Goal: Transaction & Acquisition: Subscribe to service/newsletter

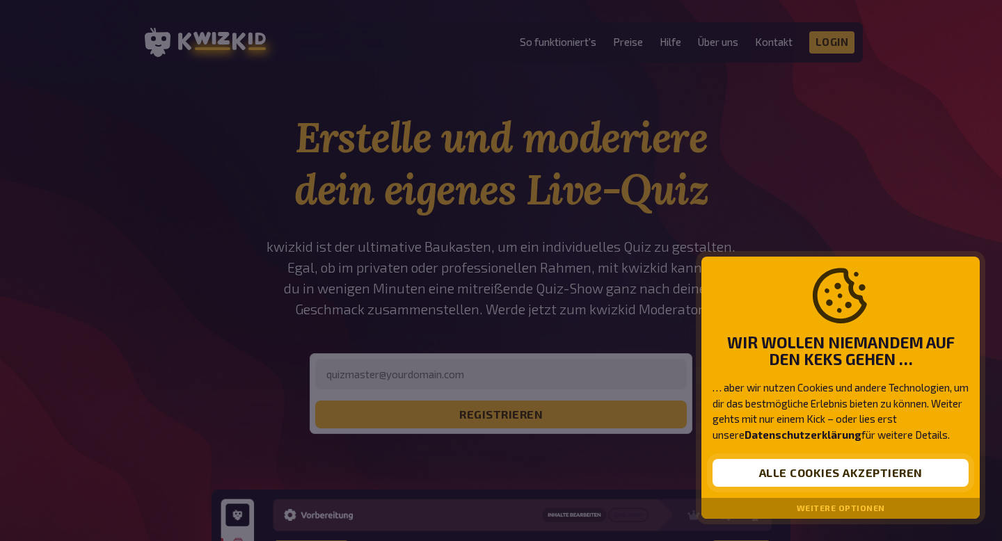
click at [873, 462] on button "Alle Cookies akzeptieren" at bounding box center [841, 473] width 256 height 28
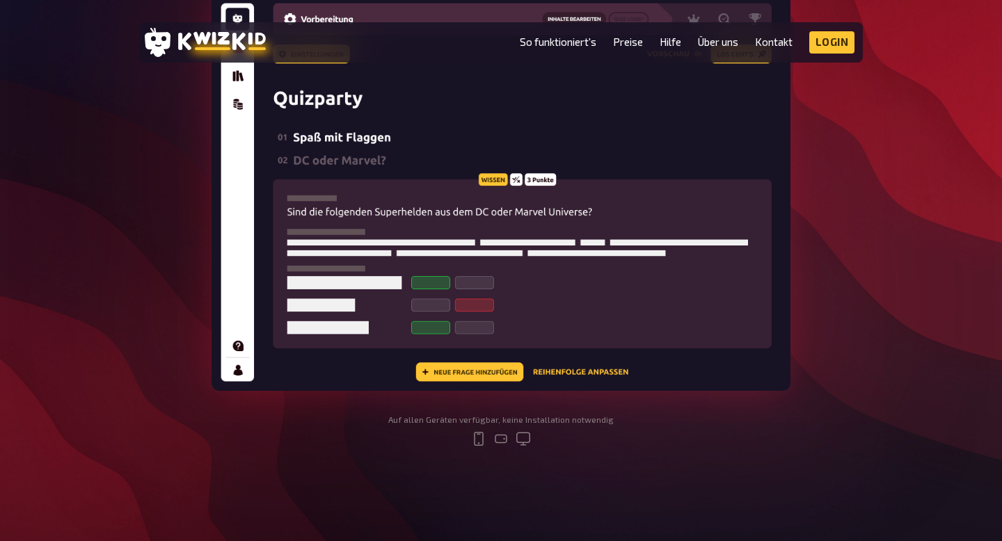
scroll to position [365, 0]
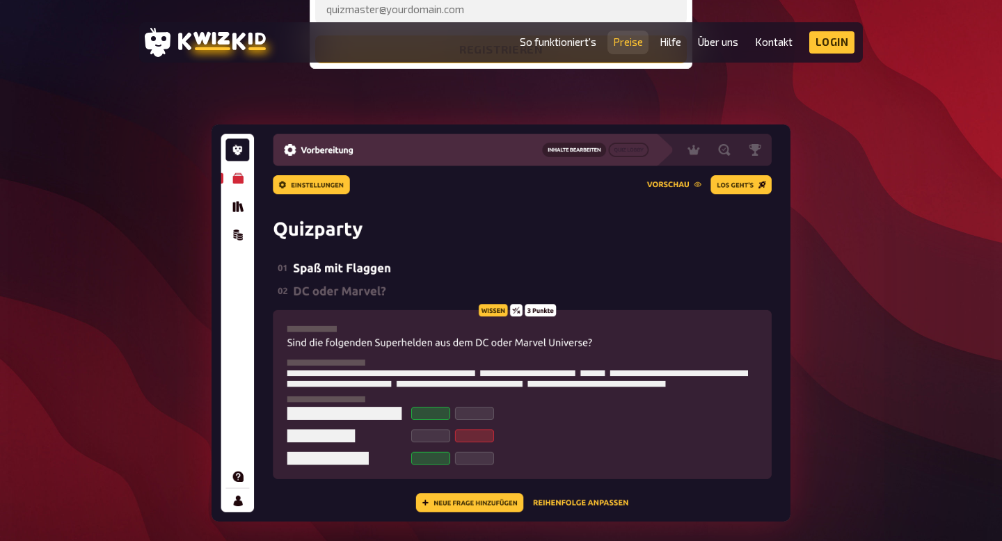
click at [628, 42] on link "Preise" at bounding box center [628, 42] width 30 height 12
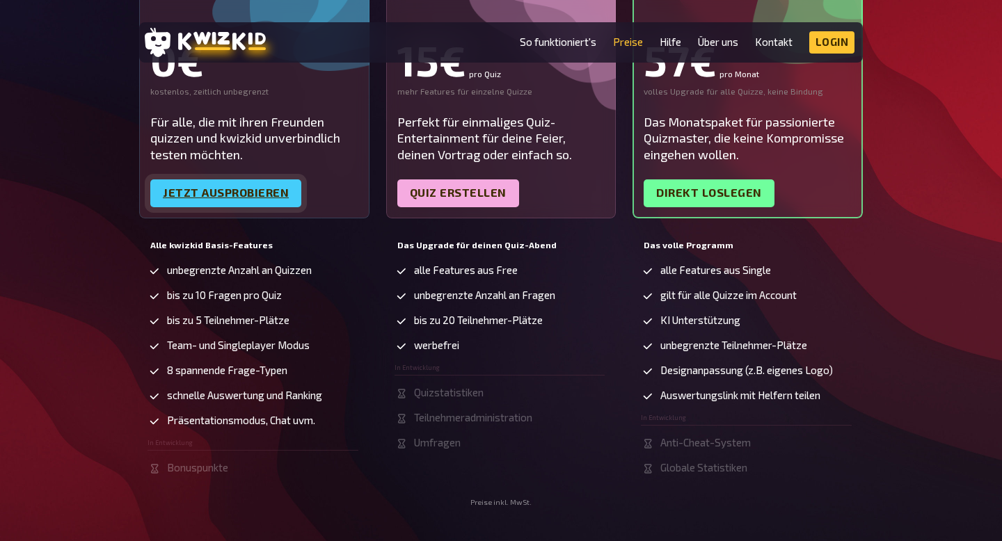
scroll to position [236, 0]
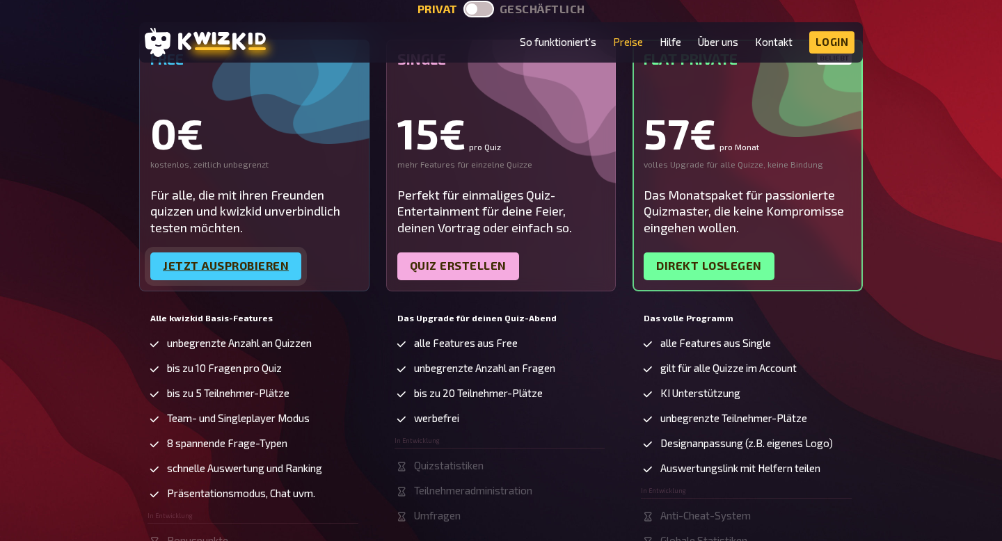
click at [244, 262] on link "Jetzt ausprobieren" at bounding box center [225, 267] width 151 height 28
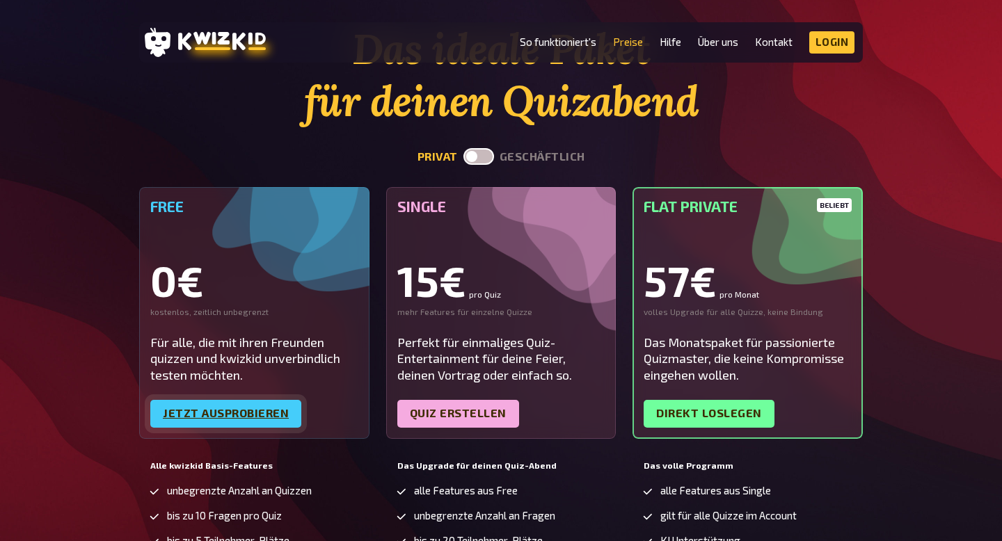
scroll to position [0, 0]
